Goal: Use online tool/utility

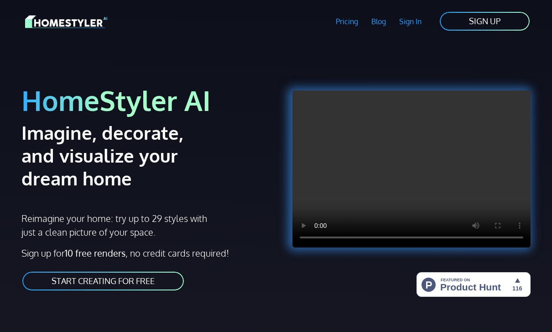
click at [155, 264] on div "HomeStyler AI Imagine, decorate, and visualize your dream home Reimagine your h…" at bounding box center [146, 178] width 260 height 248
click at [160, 283] on link "START CREATING FOR FREE" at bounding box center [102, 281] width 163 height 21
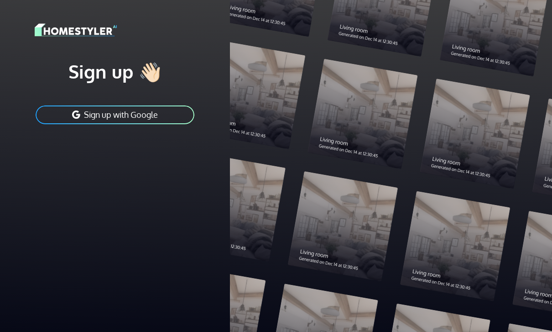
click at [147, 281] on div "Sign up 👋🏻 Sign up with Google" at bounding box center [115, 166] width 230 height 332
click at [129, 124] on button "Sign up with Google" at bounding box center [115, 115] width 161 height 21
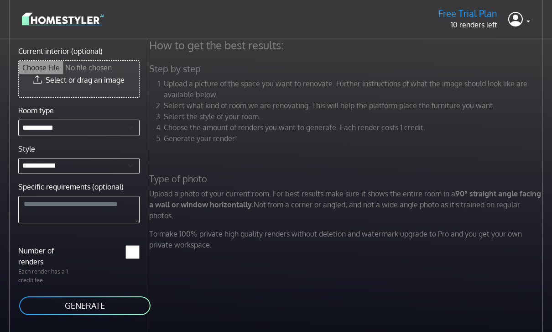
type input "**********"
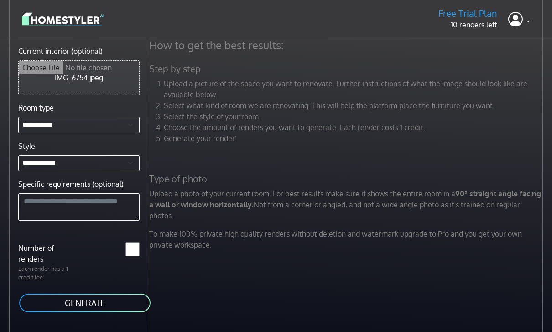
click at [91, 303] on button "GENERATE" at bounding box center [84, 303] width 133 height 21
